Goal: Task Accomplishment & Management: Use online tool/utility

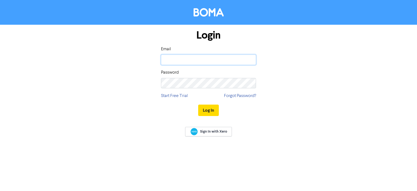
click at [207, 58] on input "email" at bounding box center [208, 60] width 95 height 10
paste input "[PERSON_NAME][EMAIL_ADDRESS][DOMAIN_NAME]"
type input "[PERSON_NAME][EMAIL_ADDRESS][DOMAIN_NAME]"
click at [211, 109] on button "Log In" at bounding box center [208, 110] width 21 height 11
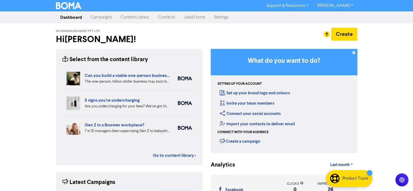
click at [140, 23] on link "Content Library" at bounding box center [135, 17] width 38 height 11
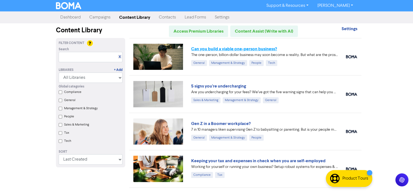
click at [237, 48] on link "Can you build a viable one-person business?" at bounding box center [234, 48] width 86 height 5
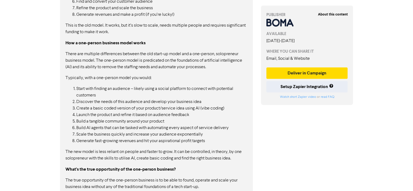
scroll to position [625, 0]
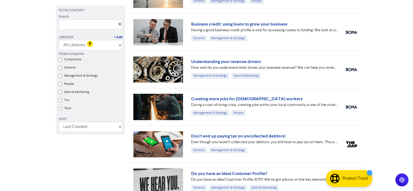
scroll to position [245, 0]
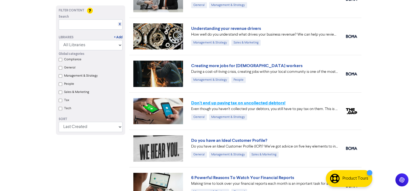
click at [276, 103] on link "Don't end up paying tax on uncollected debtors!" at bounding box center [238, 102] width 94 height 5
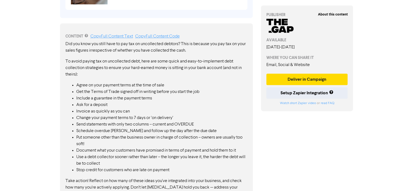
scroll to position [292, 0]
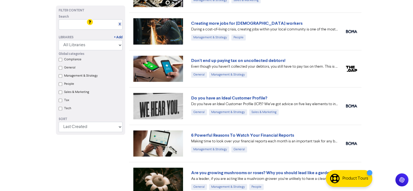
scroll to position [299, 0]
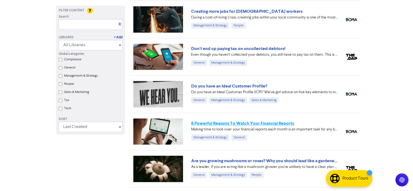
click at [282, 122] on link "6 Powerful Reasons To Watch Your Financial Reports" at bounding box center [242, 123] width 103 height 5
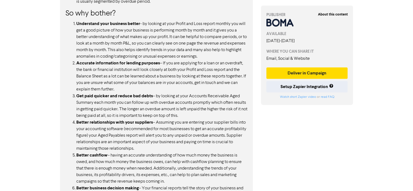
scroll to position [560, 0]
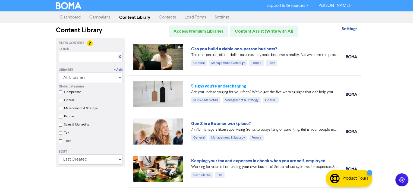
click at [239, 83] on link "5 signs you’re undercharging" at bounding box center [218, 85] width 55 height 5
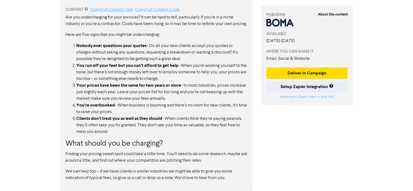
scroll to position [291, 0]
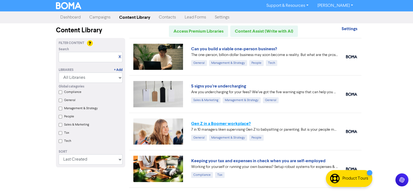
click at [234, 121] on link "Gen Z in a Boomer workplace?" at bounding box center [221, 123] width 60 height 5
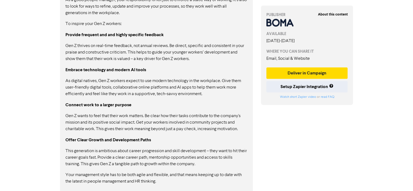
scroll to position [552, 0]
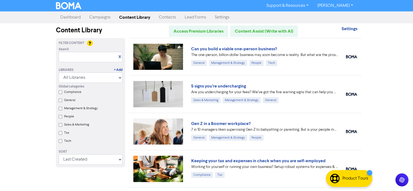
scroll to position [82, 0]
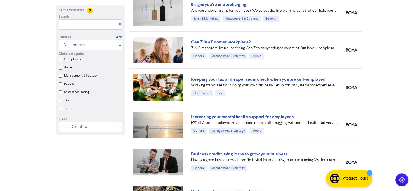
click at [307, 77] on link "Keeping your tax and expenses in check when you are self-employed" at bounding box center [258, 79] width 135 height 5
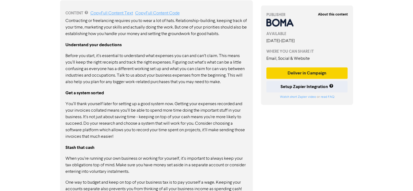
scroll to position [324, 0]
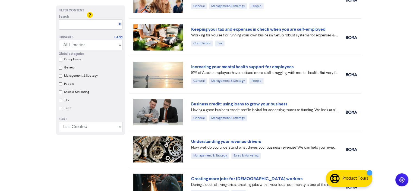
scroll to position [136, 0]
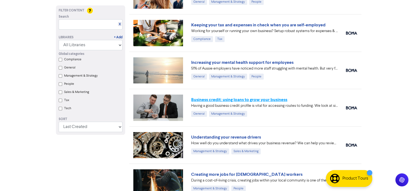
click at [274, 98] on link "Business credit: using loans to grow your business" at bounding box center [239, 99] width 96 height 5
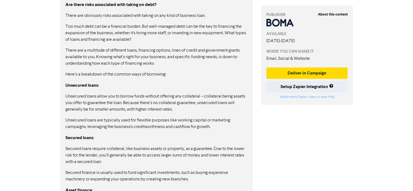
scroll to position [351, 0]
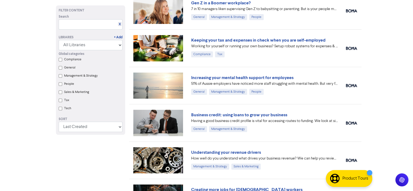
scroll to position [136, 0]
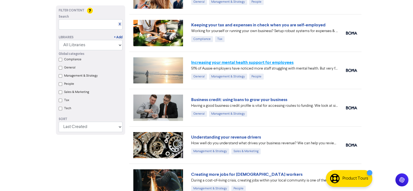
click at [286, 62] on link "Increasing your mental health support for employees" at bounding box center [242, 62] width 102 height 5
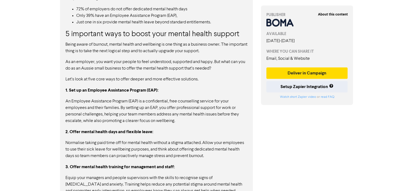
scroll to position [408, 0]
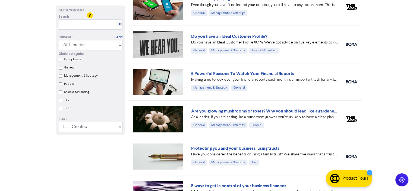
scroll to position [353, 0]
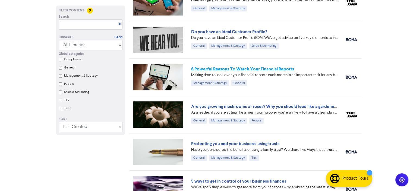
click at [282, 70] on link "6 Powerful Reasons To Watch Your Financial Reports" at bounding box center [242, 68] width 103 height 5
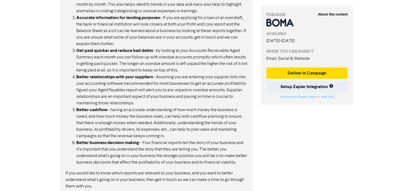
scroll to position [560, 0]
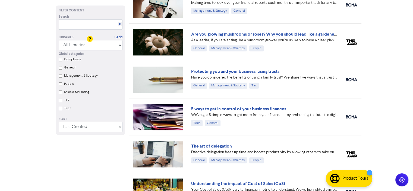
scroll to position [544, 0]
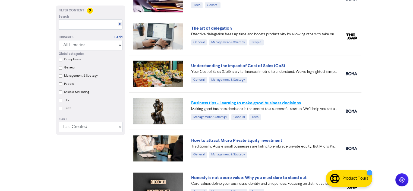
click at [289, 100] on link "Business tips - Learning to make good business decisions" at bounding box center [246, 102] width 110 height 5
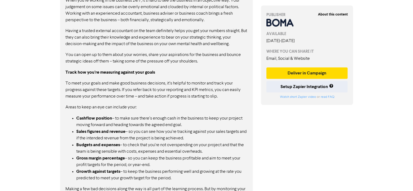
scroll to position [631, 0]
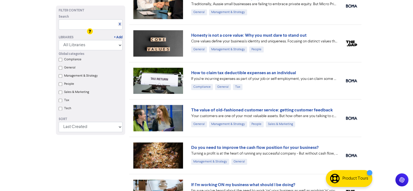
scroll to position [707, 0]
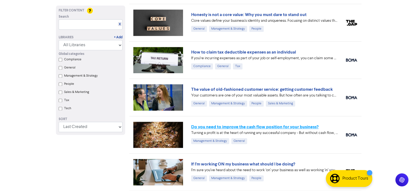
click at [291, 124] on link "Do you need to improve the cash flow position for your business?" at bounding box center [254, 126] width 127 height 5
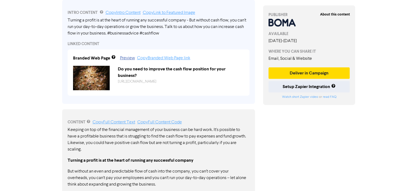
scroll to position [187, 0]
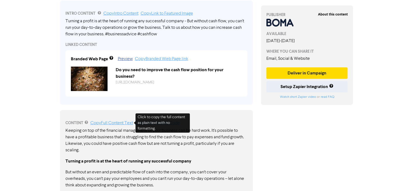
click at [119, 122] on link "Copy Full Content Text" at bounding box center [111, 123] width 43 height 4
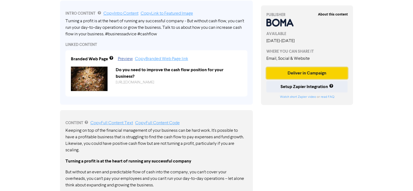
click at [302, 69] on button "Deliver in Campaign" at bounding box center [308, 72] width 82 height 11
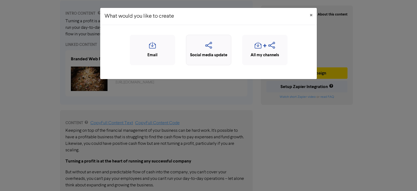
click at [220, 51] on icon "button" at bounding box center [208, 47] width 39 height 10
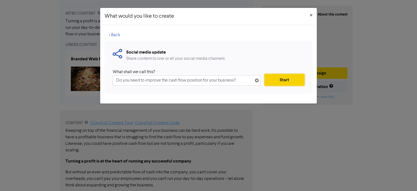
click at [289, 81] on button "Start" at bounding box center [285, 79] width 40 height 11
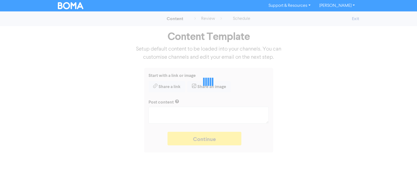
type textarea "x"
type textarea "Turning a profit is at the heart of running any successful company - But withou…"
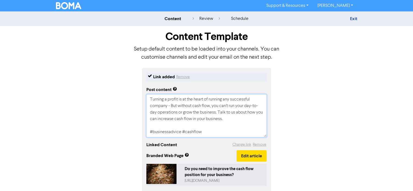
click at [245, 120] on textarea "Turning a profit is at the heart of running any successful company - But withou…" at bounding box center [206, 115] width 120 height 43
drag, startPoint x: 182, startPoint y: 133, endPoint x: 133, endPoint y: 132, distance: 49.2
type textarea "x"
type textarea "Turning a profit is at the heart of running any successful company - But withou…"
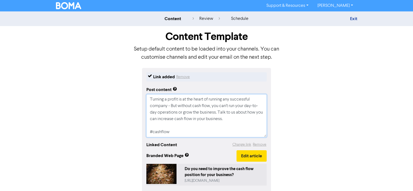
drag, startPoint x: 202, startPoint y: 129, endPoint x: 208, endPoint y: 127, distance: 6.1
click at [204, 127] on textarea "Turning a profit is at the heart of running any successful company - But withou…" at bounding box center [206, 115] width 120 height 43
drag, startPoint x: 245, startPoint y: 119, endPoint x: 95, endPoint y: 95, distance: 152.0
paste textarea "Doctors can be profitable yet still face cash flow struggles. Learn the key dif…"
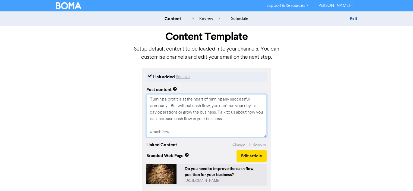
type textarea "x"
type textarea "Doctors can be profitable yet still face cash flow struggles. Learn the key dif…"
type textarea "x"
type textarea "Doctors can be profitable yet still face cash flow struggles. Learn the key dif…"
type textarea "x"
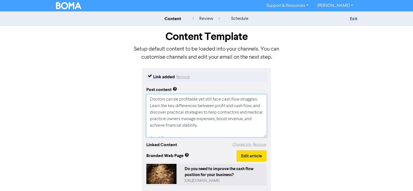
type textarea "Doctors can be profitable yet still face cash flow struggles. Learn the key dif…"
click at [162, 130] on textarea "Doctors can be profitable yet still face cash flow struggles. Learn the key dif…" at bounding box center [206, 115] width 120 height 43
type textarea "x"
type textarea "Doctors can be profitable yet still face cash flow struggles. Learn the key dif…"
click at [254, 155] on button "Edit article" at bounding box center [252, 155] width 30 height 11
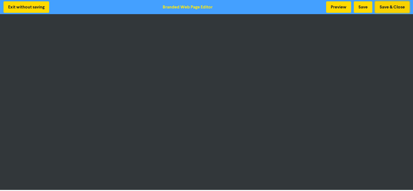
click at [391, 7] on button "Save & Close" at bounding box center [392, 6] width 35 height 11
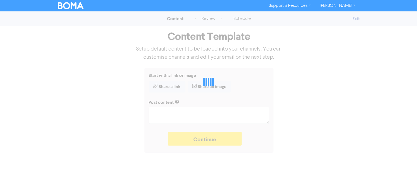
type textarea "x"
type textarea "Doctors can be profitable yet still face cash flow struggles. Learn the key dif…"
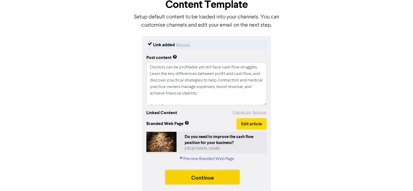
click at [219, 175] on button "Continue" at bounding box center [203, 177] width 74 height 14
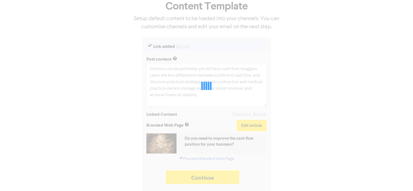
type textarea "x"
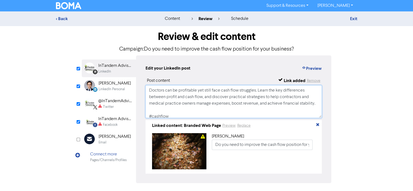
drag, startPoint x: 179, startPoint y: 112, endPoint x: 105, endPoint y: 79, distance: 81.0
click at [105, 79] on div "LinkedIn Page Created with Sketch. InTandem Advisory LinkedIn LinkedIn Personal…" at bounding box center [207, 119] width 250 height 128
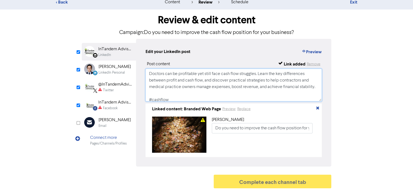
drag, startPoint x: 173, startPoint y: 96, endPoint x: 108, endPoint y: 44, distance: 82.9
click at [108, 44] on div "LinkedIn Page Created with Sketch. InTandem Advisory LinkedIn LinkedIn Personal…" at bounding box center [207, 103] width 250 height 128
click at [115, 88] on div "Twitter" at bounding box center [115, 90] width 35 height 5
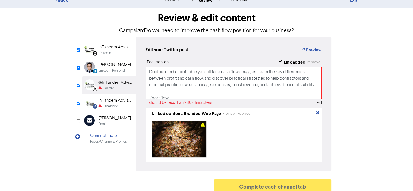
click at [123, 106] on div "Facebook" at bounding box center [115, 106] width 35 height 5
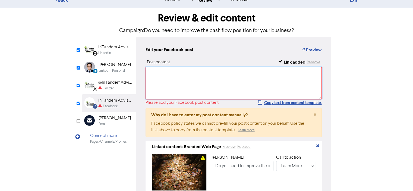
click at [180, 81] on textarea at bounding box center [234, 83] width 177 height 33
paste textarea "Doctors can be profitable yet still face cash flow struggles. Learn the key dif…"
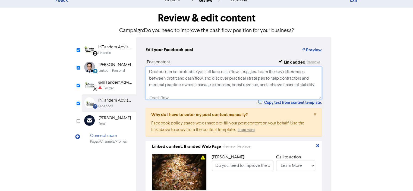
scroll to position [8, 0]
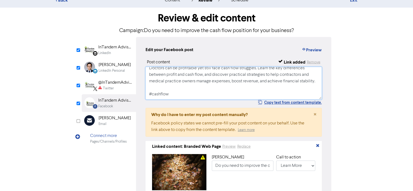
type textarea "Doctors can be profitable yet still face cash flow struggles. Learn the key dif…"
click at [127, 87] on div "Twitter" at bounding box center [115, 88] width 35 height 5
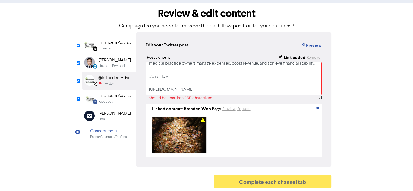
scroll to position [23, 0]
drag, startPoint x: 173, startPoint y: 76, endPoint x: 144, endPoint y: 68, distance: 30.7
click at [144, 68] on div "Edit your Twitter post Preview Post content Link added Remove Doctors can be pr…" at bounding box center [234, 99] width 196 height 134
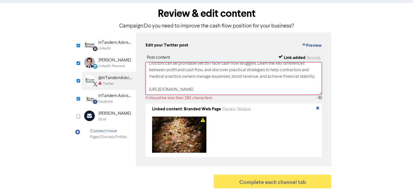
scroll to position [0, 0]
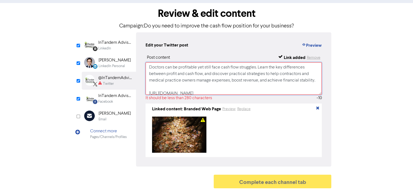
drag, startPoint x: 258, startPoint y: 66, endPoint x: 137, endPoint y: 66, distance: 120.4
click at [138, 66] on div "Edit your Twitter post Preview Post content Link added Remove Doctors can be pr…" at bounding box center [234, 99] width 196 height 134
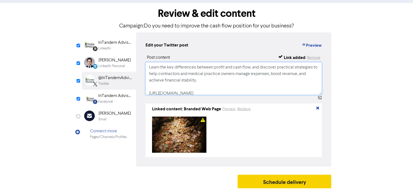
type textarea "Learn the key differences between profit and cash flow, and discover practical …"
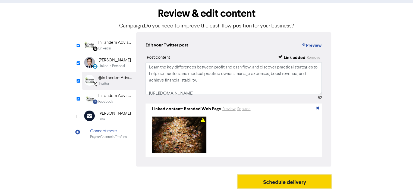
click at [279, 179] on button "Schedule delivery" at bounding box center [285, 182] width 94 height 14
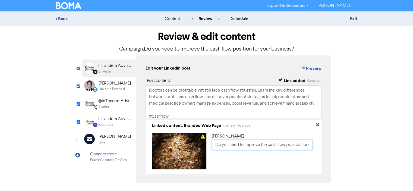
click at [264, 144] on input "Do you need to improve the cash flow position for your business?" at bounding box center [262, 145] width 101 height 10
click at [279, 146] on input "Do you need to improve the cash flow position for your business?" at bounding box center [262, 145] width 101 height 10
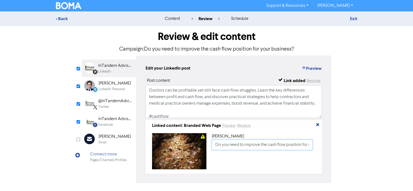
click at [279, 146] on input "Do you need to improve the cash flow position for your business?" at bounding box center [262, 145] width 101 height 10
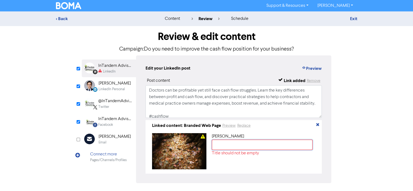
paste input "Profit vs Cash Flow: What Doctors Need to Know"
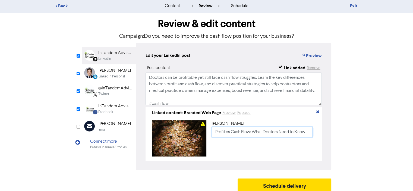
scroll to position [18, 0]
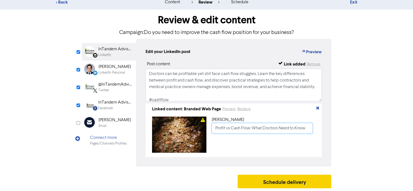
type input "Profit vs Cash Flow: What Doctors Need to Know"
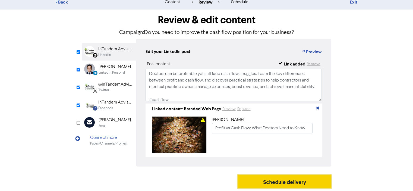
click at [287, 180] on button "Schedule delivery" at bounding box center [285, 182] width 94 height 14
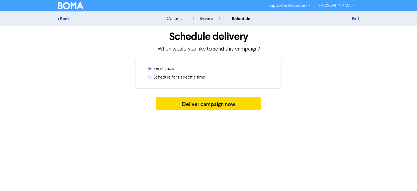
click at [185, 78] on label "Schedule for a specific time" at bounding box center [180, 77] width 52 height 7
click at [152, 78] on input "Schedule for a specific time" at bounding box center [150, 78] width 4 height 4
radio input "true"
radio input "false"
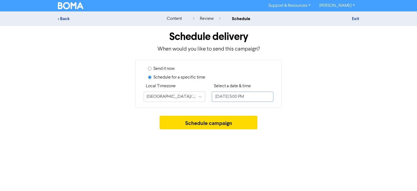
click at [249, 98] on input "[DATE] 5:00 PM" at bounding box center [243, 97] width 62 height 10
select select "7"
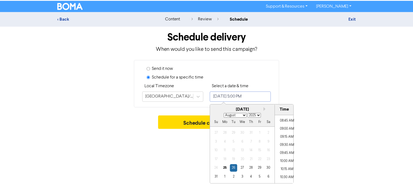
scroll to position [252, 0]
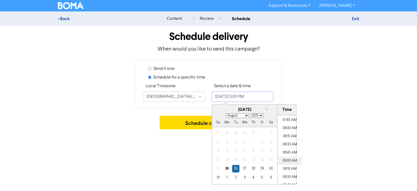
click at [288, 161] on li "09:00 AM" at bounding box center [290, 161] width 24 height 8
type input "[DATE] 9:00 AM"
click at [333, 136] on div "Support & Resources Video Tutorials FAQ & Guides Marketing Education [PERSON_NA…" at bounding box center [208, 95] width 417 height 191
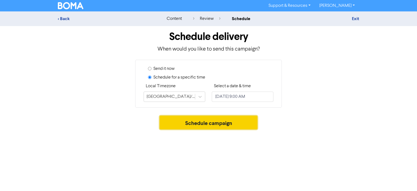
click at [219, 126] on button "Schedule campaign" at bounding box center [209, 123] width 98 height 14
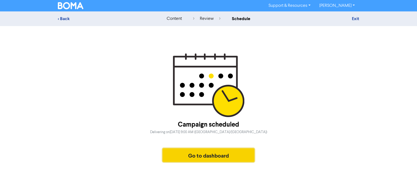
click at [207, 151] on button "Go to dashboard" at bounding box center [209, 155] width 92 height 14
